Goal: Navigation & Orientation: Find specific page/section

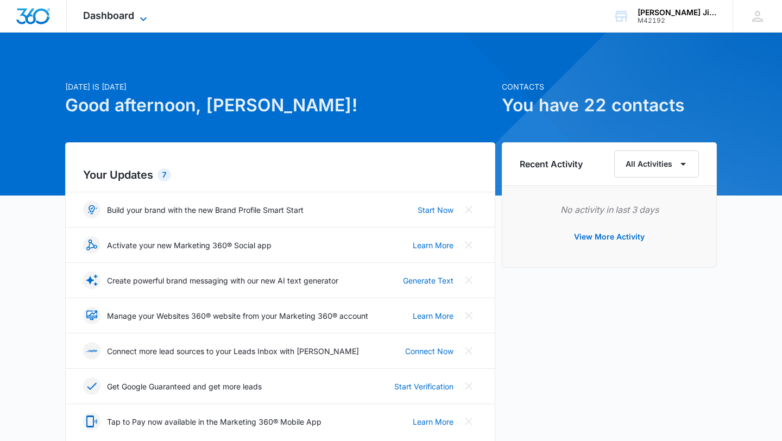
click at [139, 14] on icon at bounding box center [143, 18] width 13 height 13
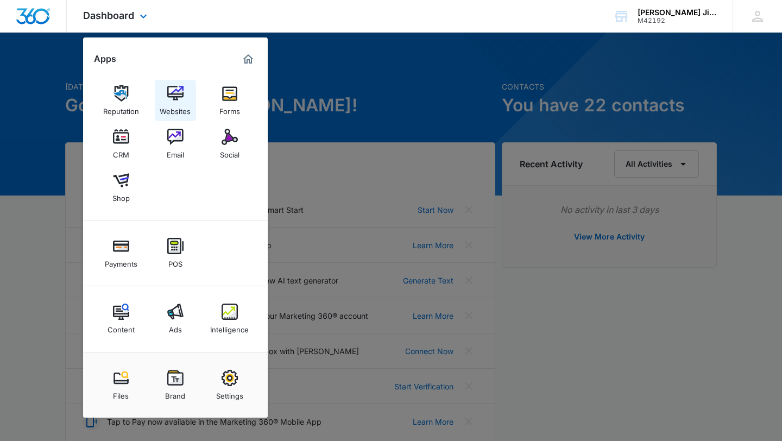
click at [173, 93] on img at bounding box center [175, 93] width 16 height 16
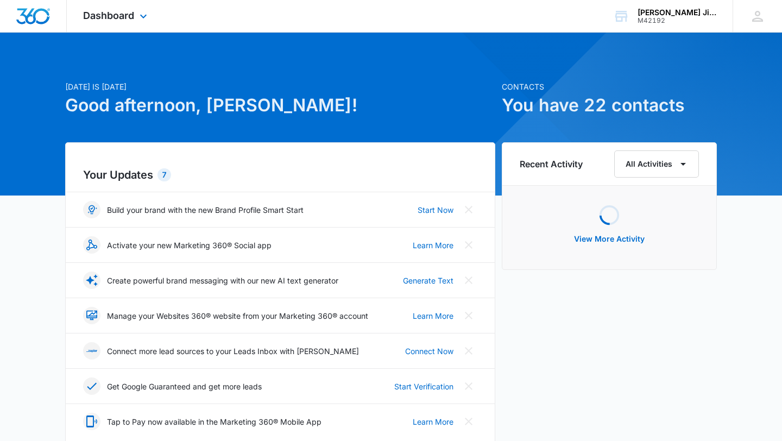
click at [135, 11] on div "Dashboard Apps Reputation Websites Forms CRM Email Social Shop Payments POS Con…" at bounding box center [116, 16] width 99 height 32
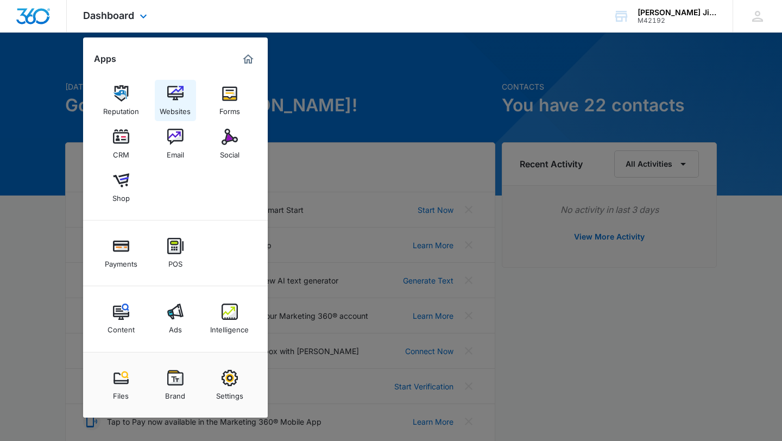
click at [174, 93] on img at bounding box center [175, 93] width 16 height 16
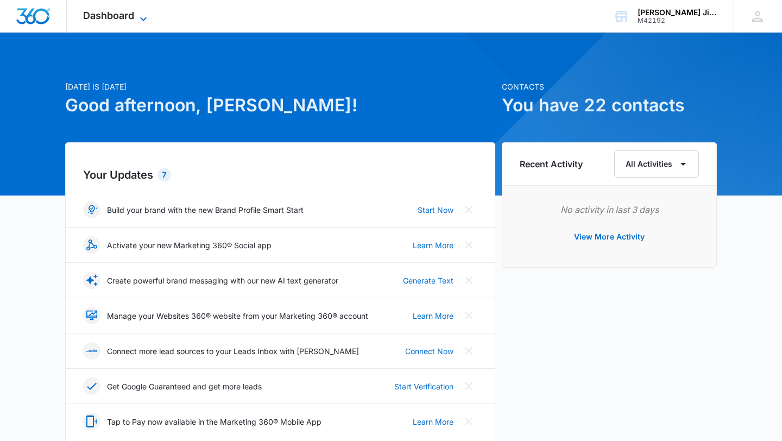
click at [110, 14] on span "Dashboard" at bounding box center [108, 15] width 51 height 11
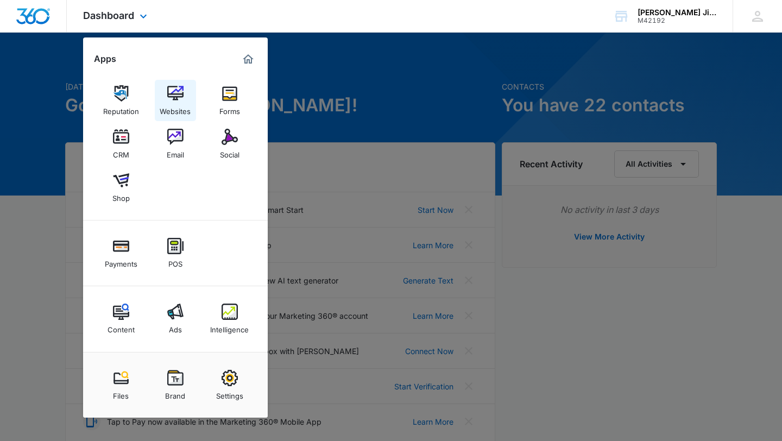
click at [174, 102] on div "Websites" at bounding box center [175, 109] width 31 height 14
